Goal: Task Accomplishment & Management: Use online tool/utility

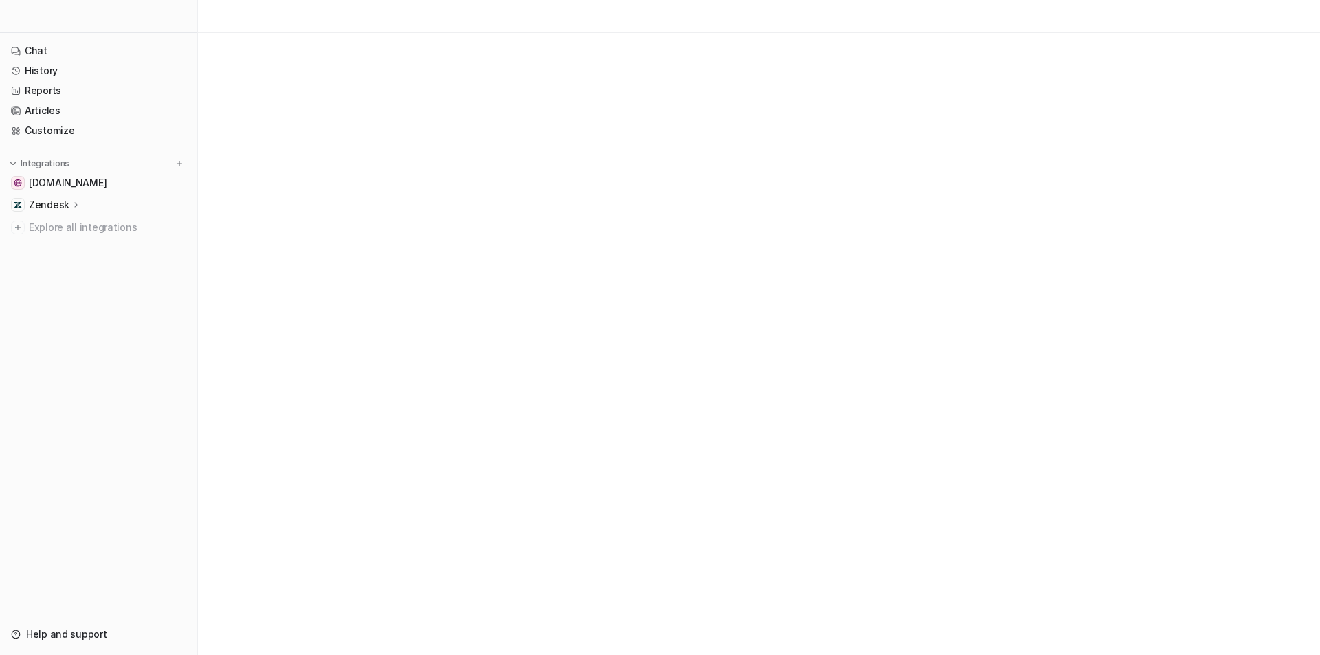
click at [78, 206] on icon at bounding box center [77, 204] width 10 height 10
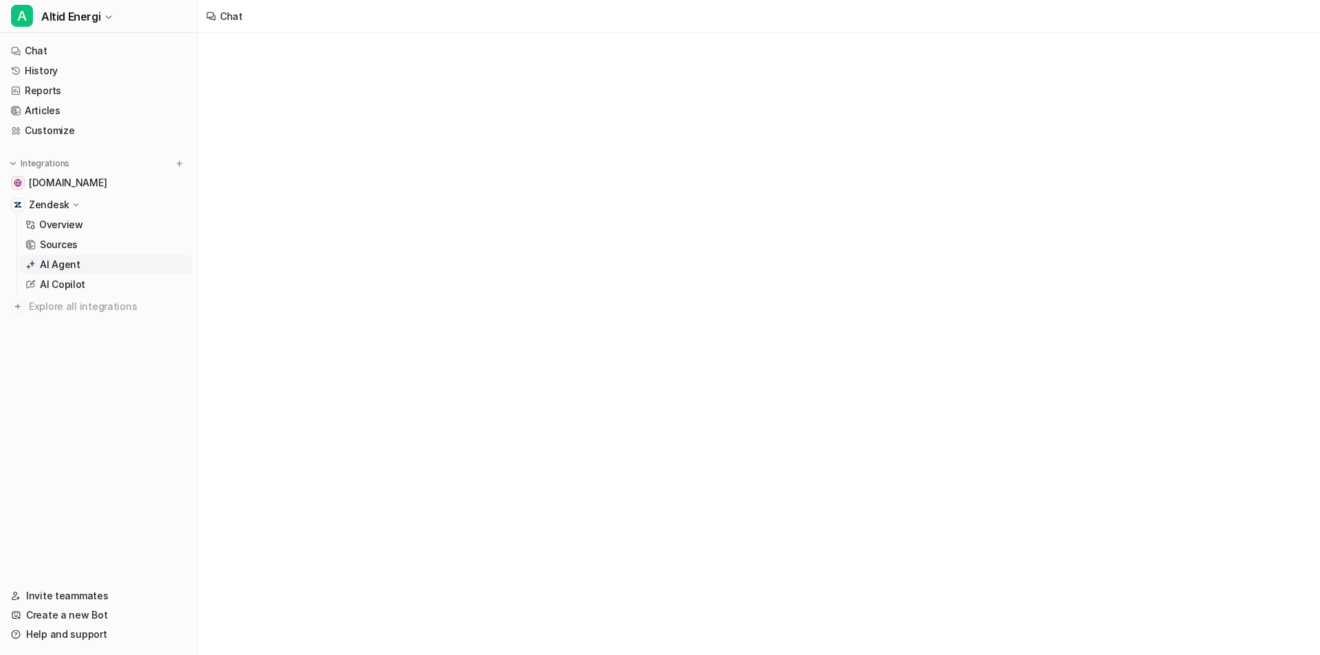
click at [80, 264] on link "AI Agent" at bounding box center [106, 264] width 172 height 19
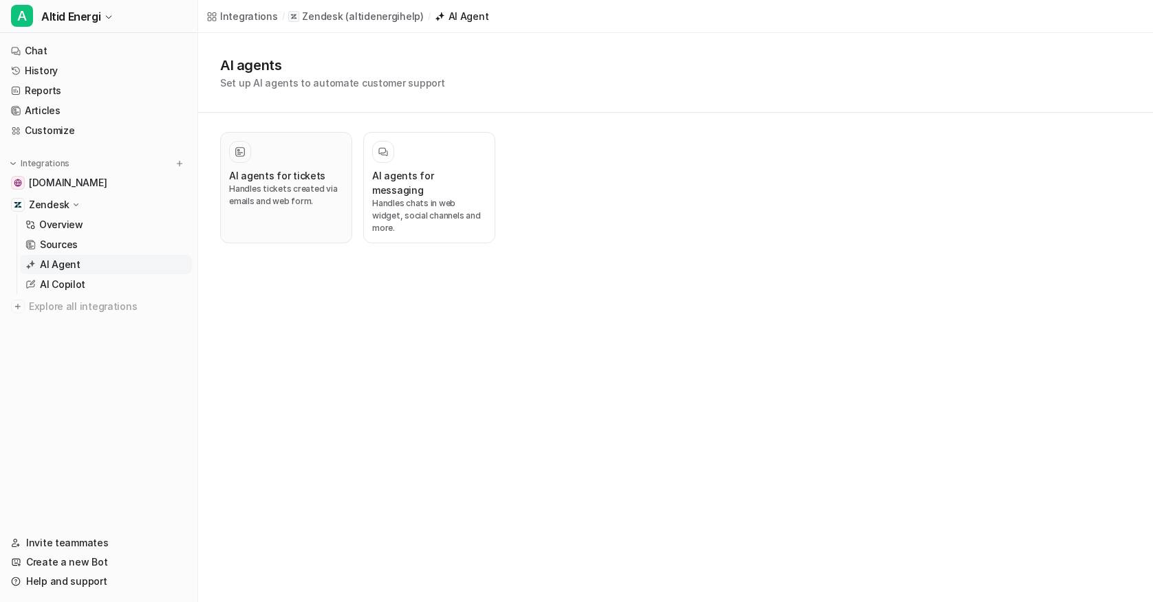
click at [253, 176] on h3 "AI agents for tickets" at bounding box center [277, 175] width 96 height 14
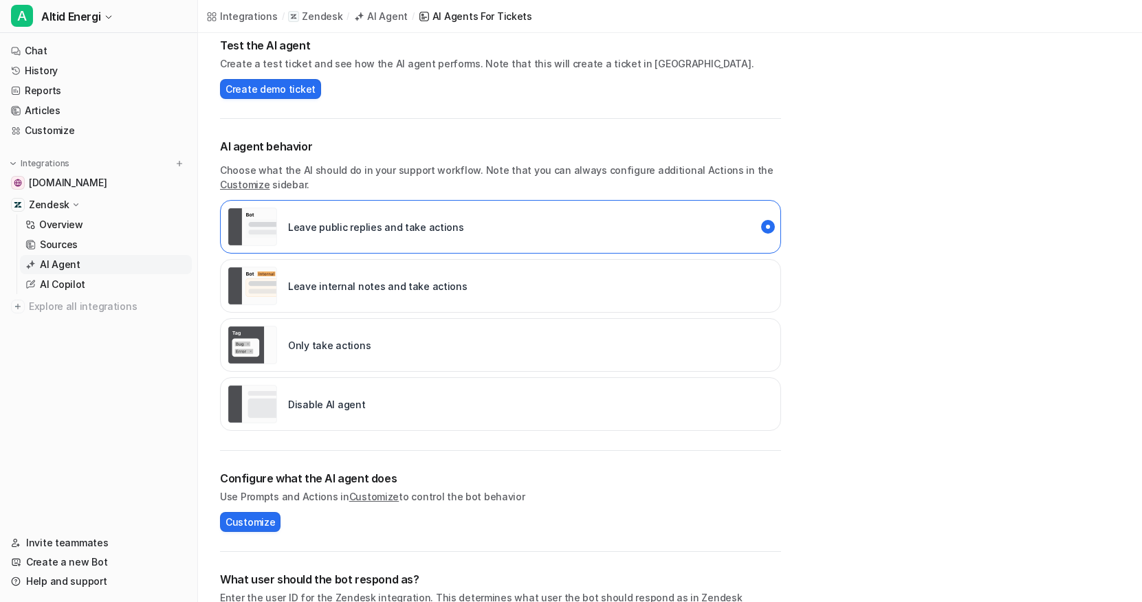
scroll to position [48, 0]
